Goal: Task Accomplishment & Management: Manage account settings

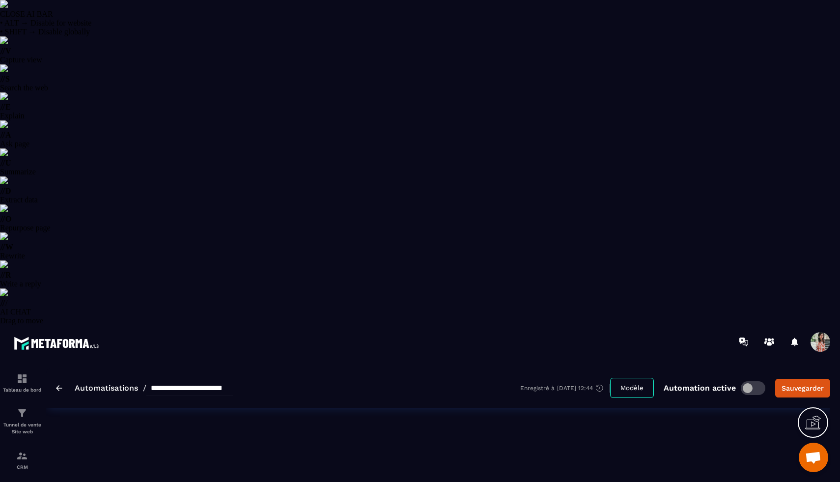
select select "******"
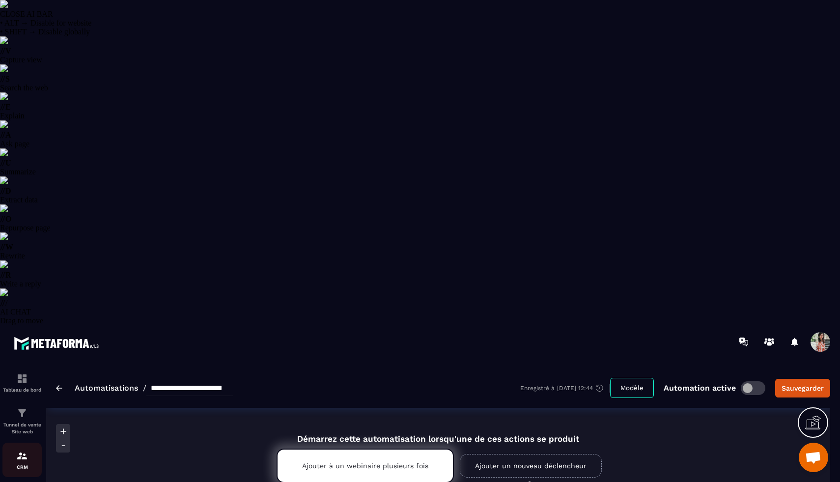
click at [29, 450] on div "CRM" at bounding box center [21, 460] width 39 height 20
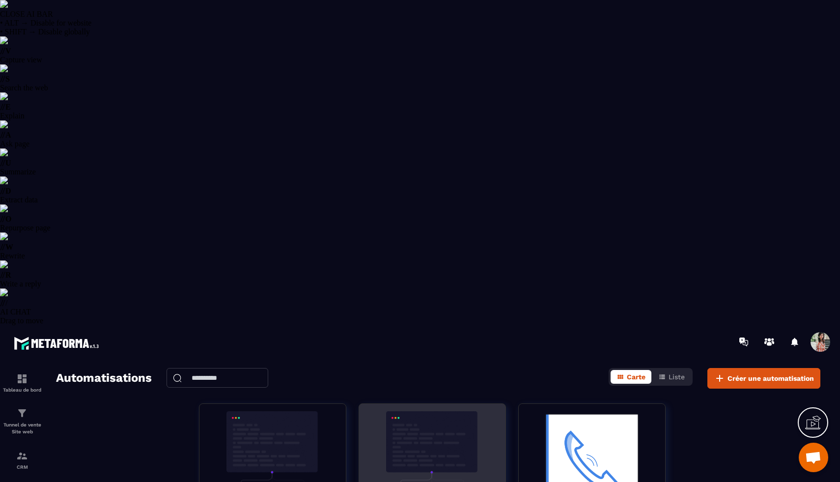
click at [479, 411] on img at bounding box center [432, 460] width 132 height 98
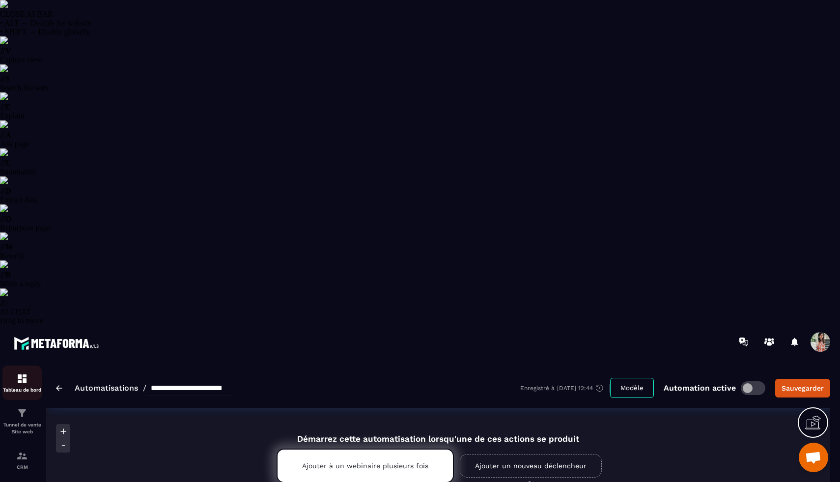
click at [27, 387] on p "Tableau de bord" at bounding box center [21, 389] width 39 height 5
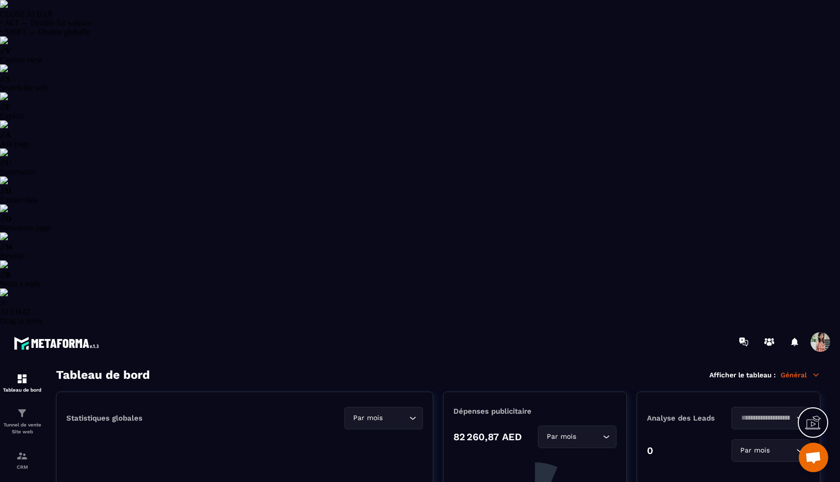
click at [811, 370] on p "Général" at bounding box center [800, 374] width 40 height 9
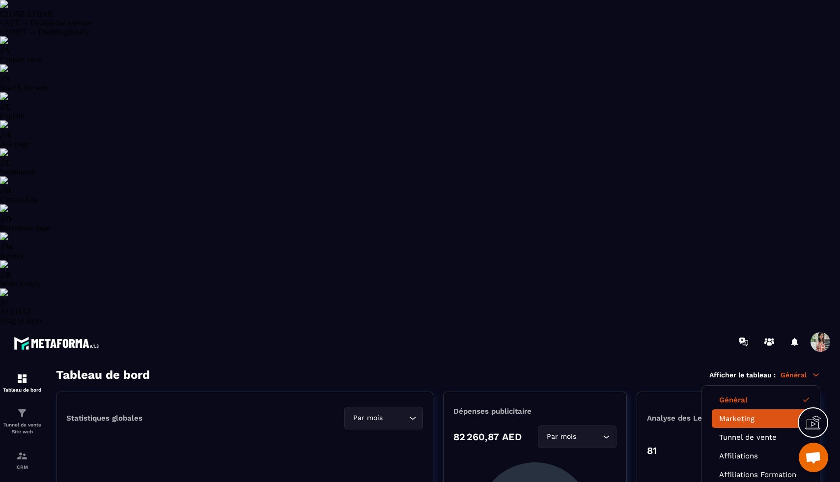
click at [767, 409] on li "Marketing" at bounding box center [761, 418] width 98 height 19
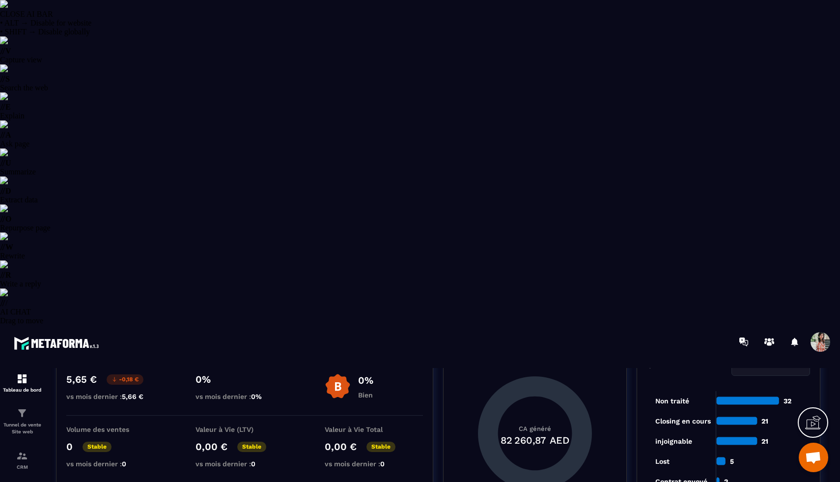
scroll to position [105, 0]
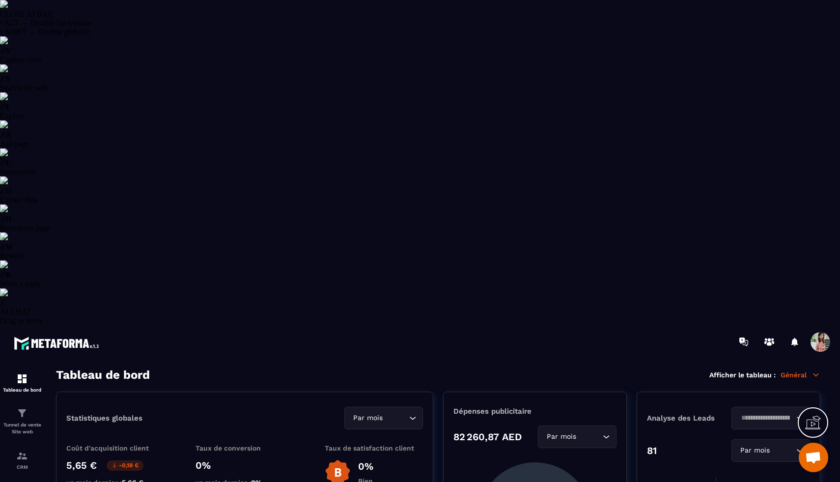
click at [803, 370] on p "Général" at bounding box center [800, 374] width 40 height 9
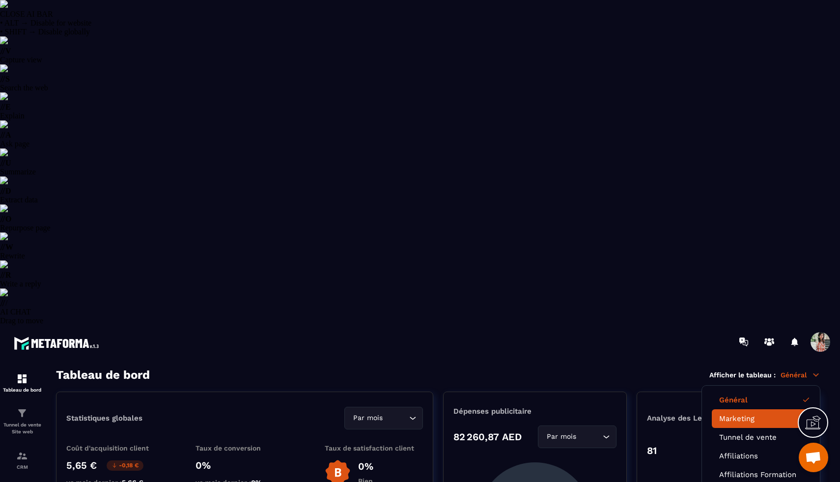
click at [755, 414] on link "Marketing" at bounding box center [760, 418] width 83 height 9
click at [741, 414] on link "Marketing" at bounding box center [760, 418] width 83 height 9
click at [756, 414] on link "Marketing" at bounding box center [760, 418] width 83 height 9
